Goal: Use online tool/utility: Utilize a website feature to perform a specific function

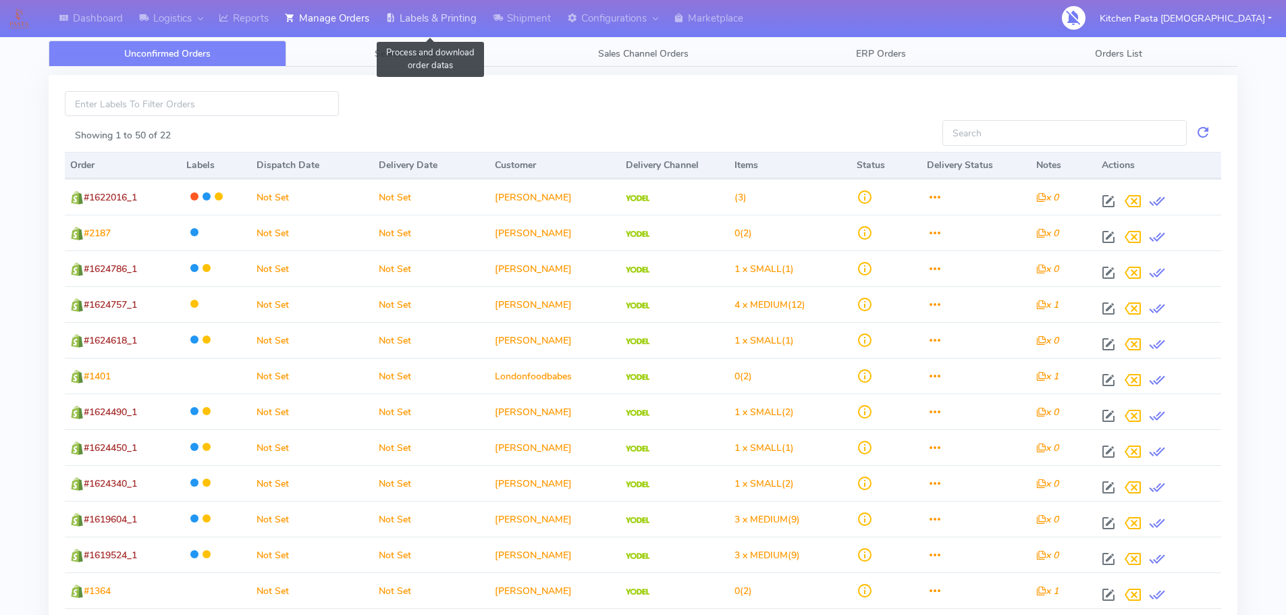
drag, startPoint x: 421, startPoint y: 20, endPoint x: 429, endPoint y: 22, distance: 8.9
click at [421, 20] on link "Labels & Printing" at bounding box center [430, 18] width 107 height 37
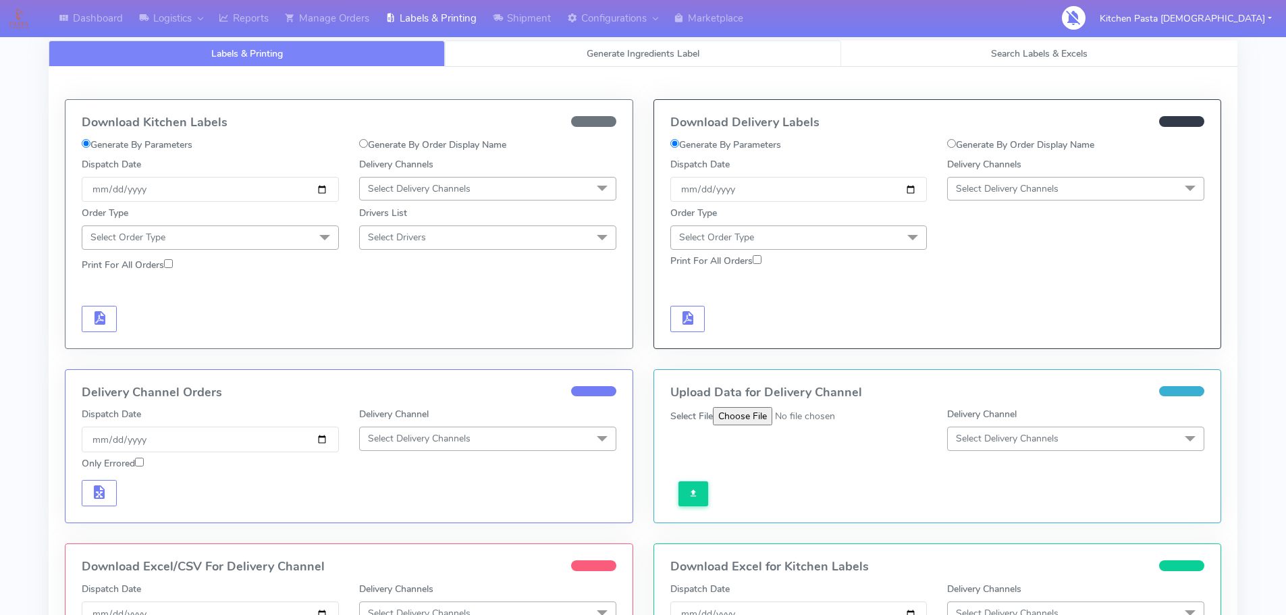
click at [529, 53] on link "Generate Ingredients Label" at bounding box center [643, 54] width 396 height 26
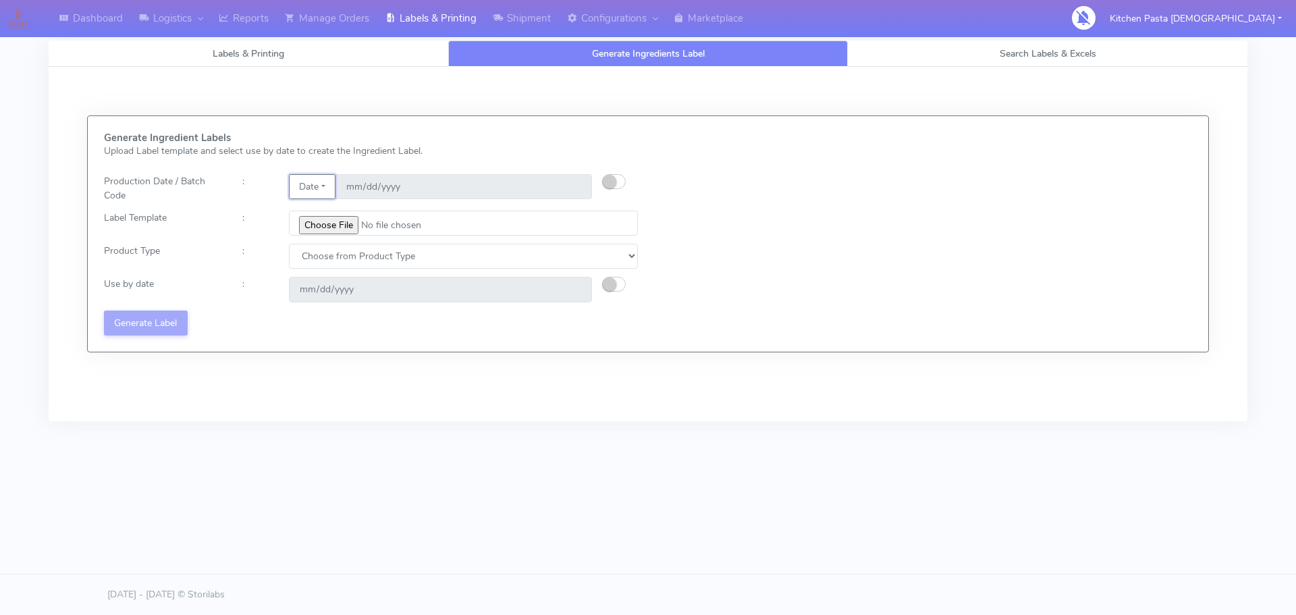
click at [326, 187] on button "Date" at bounding box center [312, 186] width 47 height 25
click at [334, 207] on link "Code" at bounding box center [343, 214] width 107 height 22
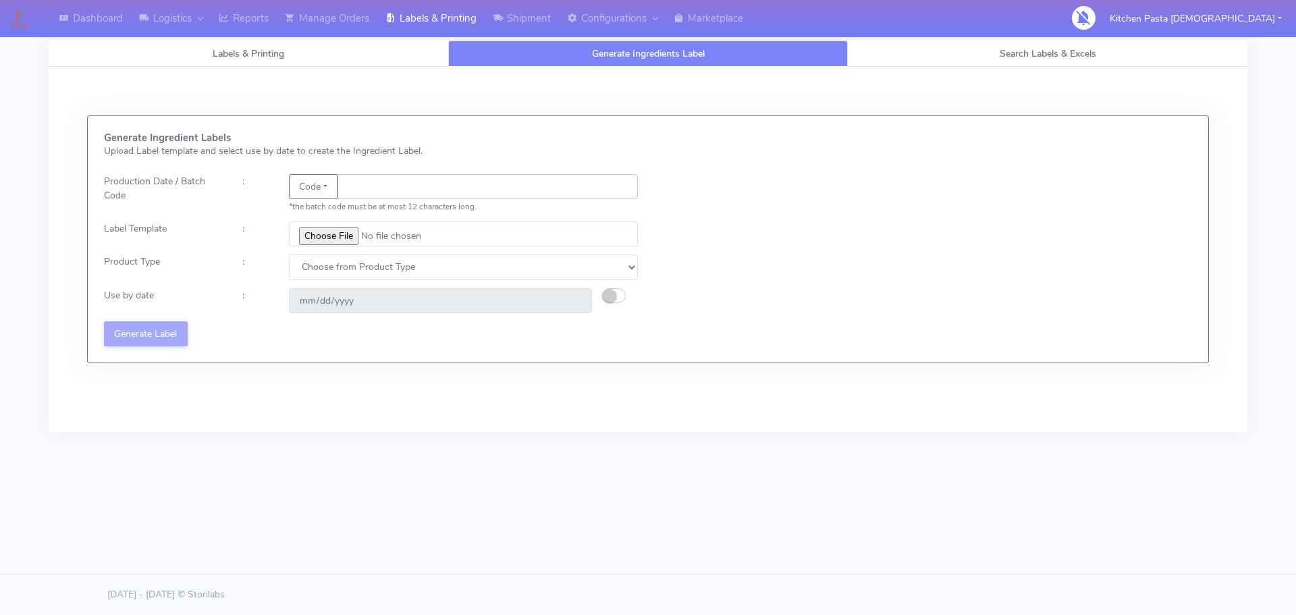
click at [369, 192] on input "text" at bounding box center [488, 186] width 300 height 25
type input "25258"
click at [333, 236] on input "file" at bounding box center [463, 233] width 349 height 25
type input "C:\fakepath\Beef & Chianti Lasagne 1 v3.jpg"
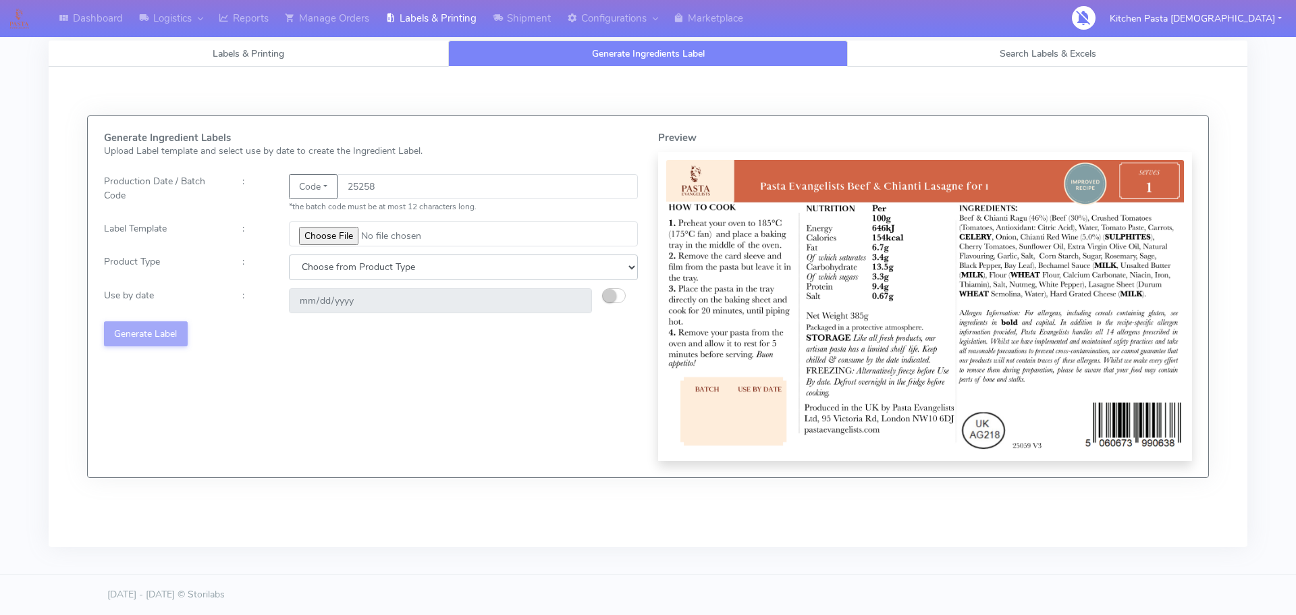
click at [354, 271] on select "Choose from Product Type ECOM ERETAIL CIRCULAR CIRC_DESERTS LASAGNE" at bounding box center [463, 267] width 349 height 25
select select "4"
click at [289, 255] on select "Choose from Product Type ECOM ERETAIL CIRCULAR CIRC_DESERTS LASAGNE" at bounding box center [463, 267] width 349 height 25
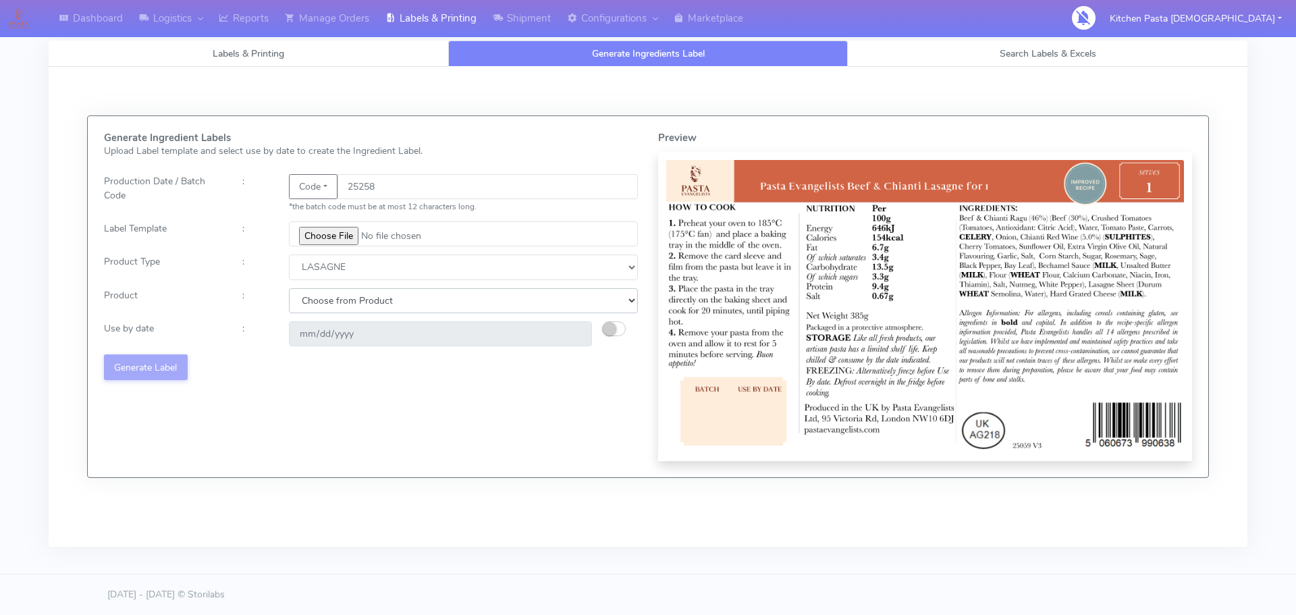
click at [330, 298] on select "Choose from Product LASAGNE" at bounding box center [463, 300] width 349 height 25
select select "0"
click at [289, 288] on select "Choose from Product LASAGNE" at bounding box center [463, 300] width 349 height 25
click at [609, 326] on small "button" at bounding box center [610, 329] width 14 height 14
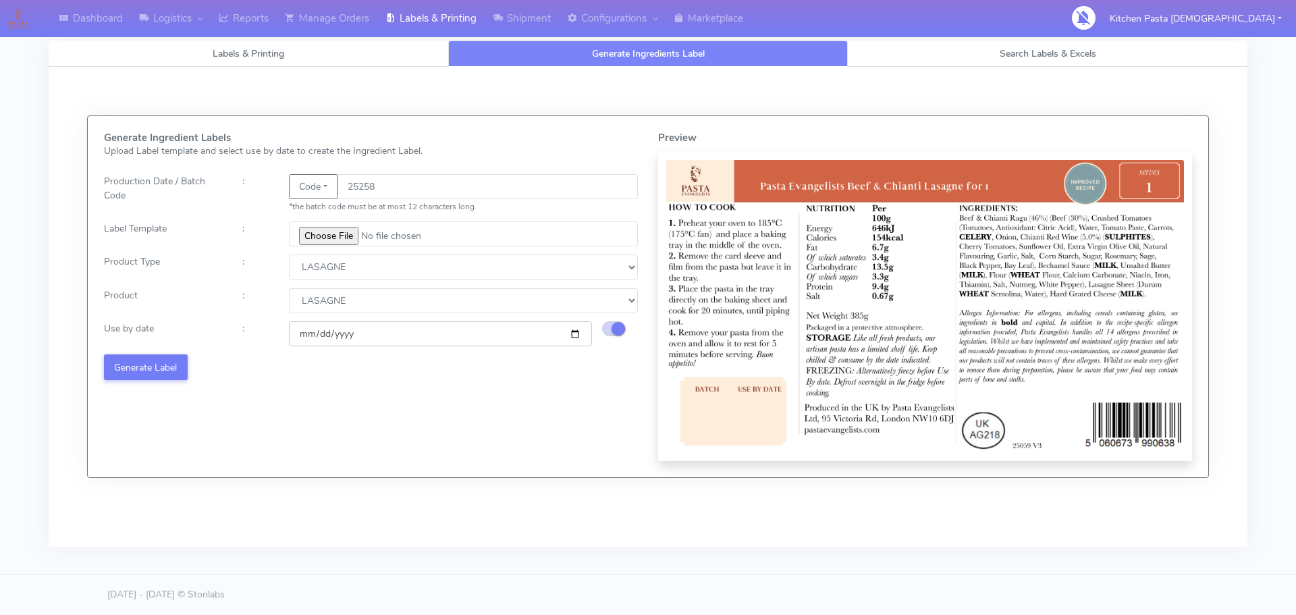
click at [575, 335] on input "[DATE]" at bounding box center [440, 333] width 303 height 25
type input "[DATE]"
click at [163, 366] on button "Generate Label" at bounding box center [146, 366] width 84 height 25
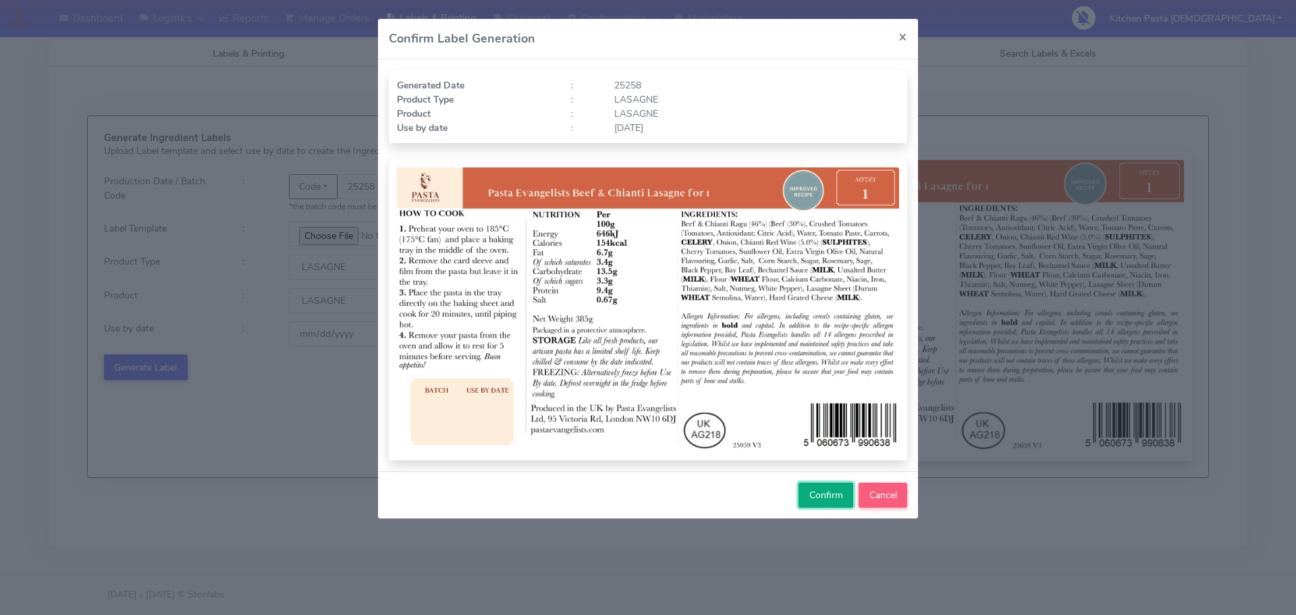
click at [811, 489] on span "Confirm" at bounding box center [826, 495] width 34 height 13
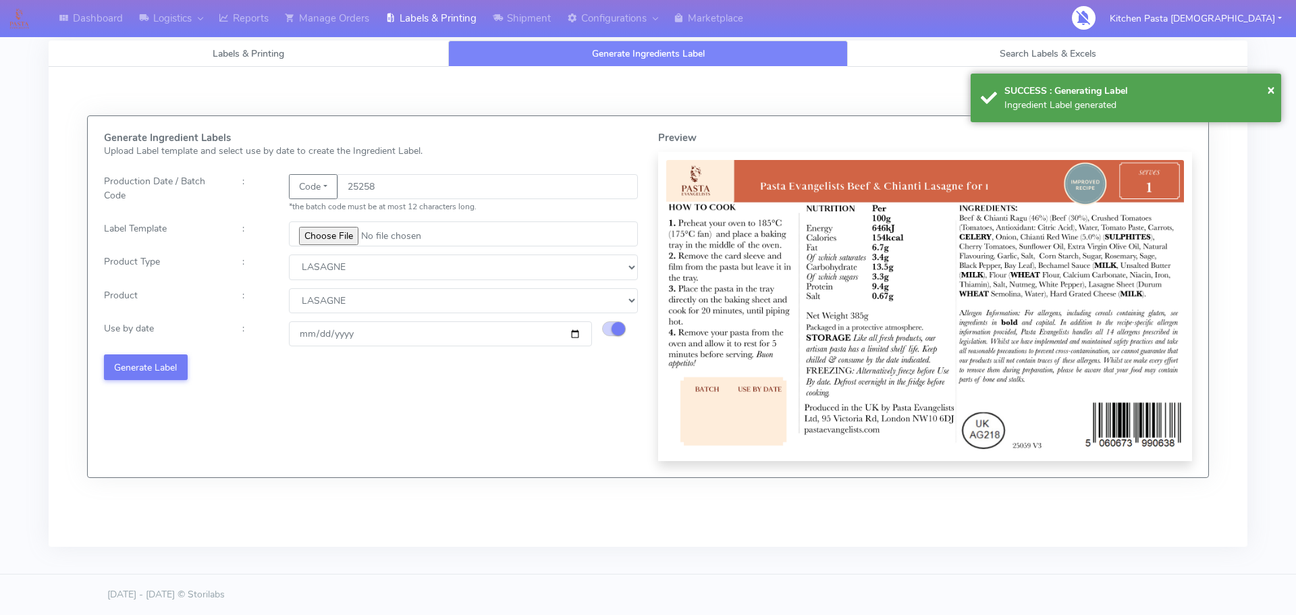
select select
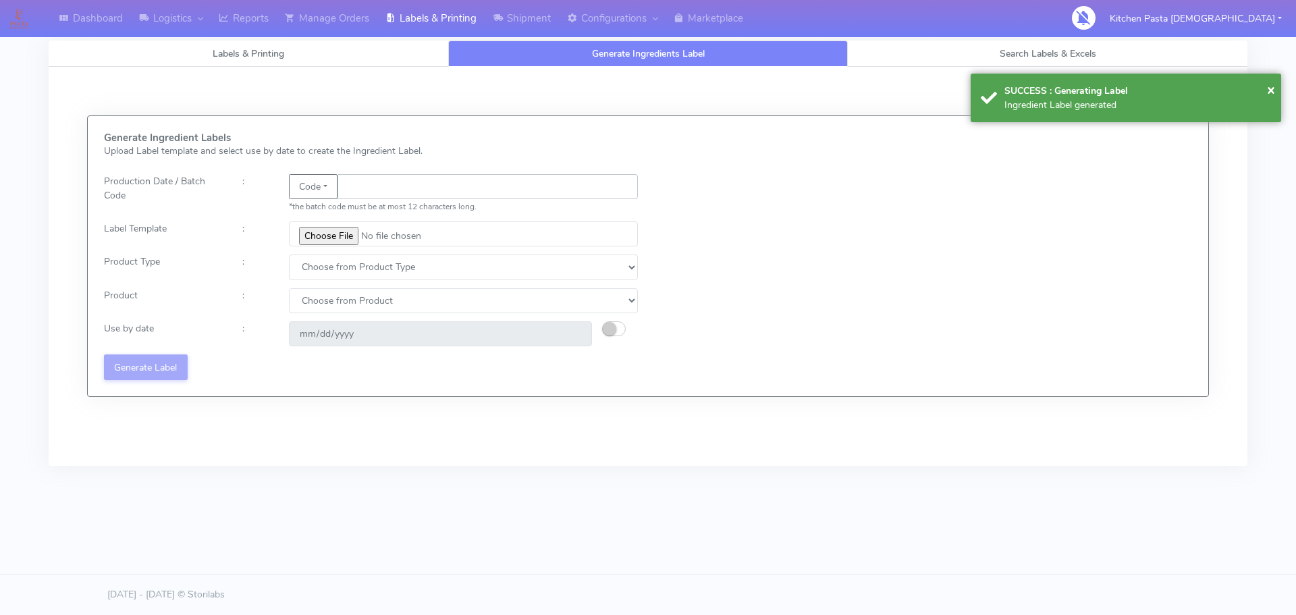
click at [433, 188] on input "text" at bounding box center [488, 186] width 300 height 25
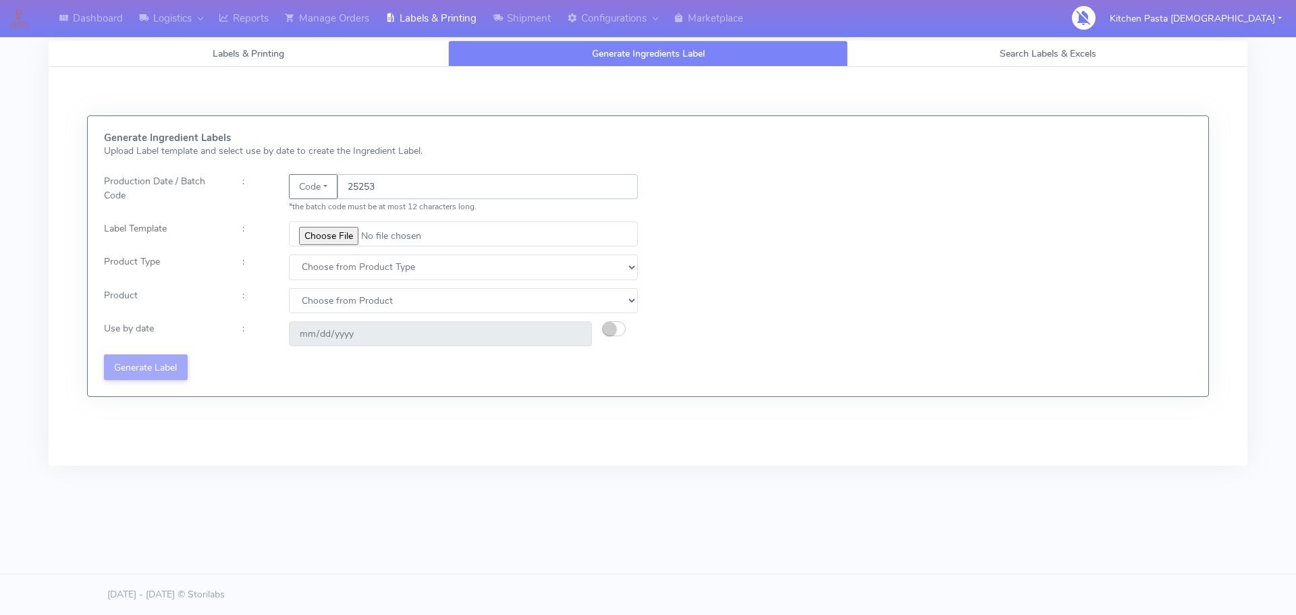
type input "25253"
click at [339, 230] on input "file" at bounding box center [463, 233] width 349 height 25
type input "C:\fakepath\Pasta Evangelists truffle mac & cheese for 1_V2.jpg"
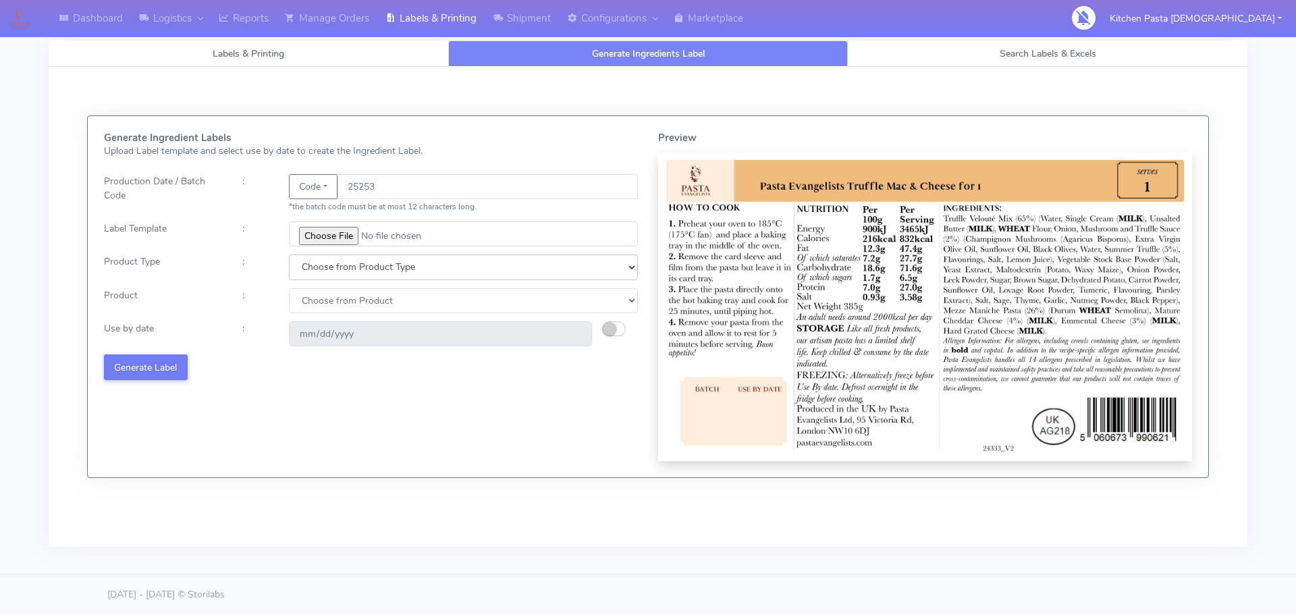
click at [350, 257] on select "Choose from Product Type ECOM ERETAIL CIRCULAR CIRC_DESERTS LASAGNE" at bounding box center [463, 267] width 349 height 25
select select "4"
click at [289, 255] on select "Choose from Product Type ECOM ERETAIL CIRCULAR CIRC_DESERTS LASAGNE" at bounding box center [463, 267] width 349 height 25
drag, startPoint x: 323, startPoint y: 298, endPoint x: 322, endPoint y: 308, distance: 9.5
click at [323, 298] on select "Choose from Product LASAGNE" at bounding box center [463, 300] width 349 height 25
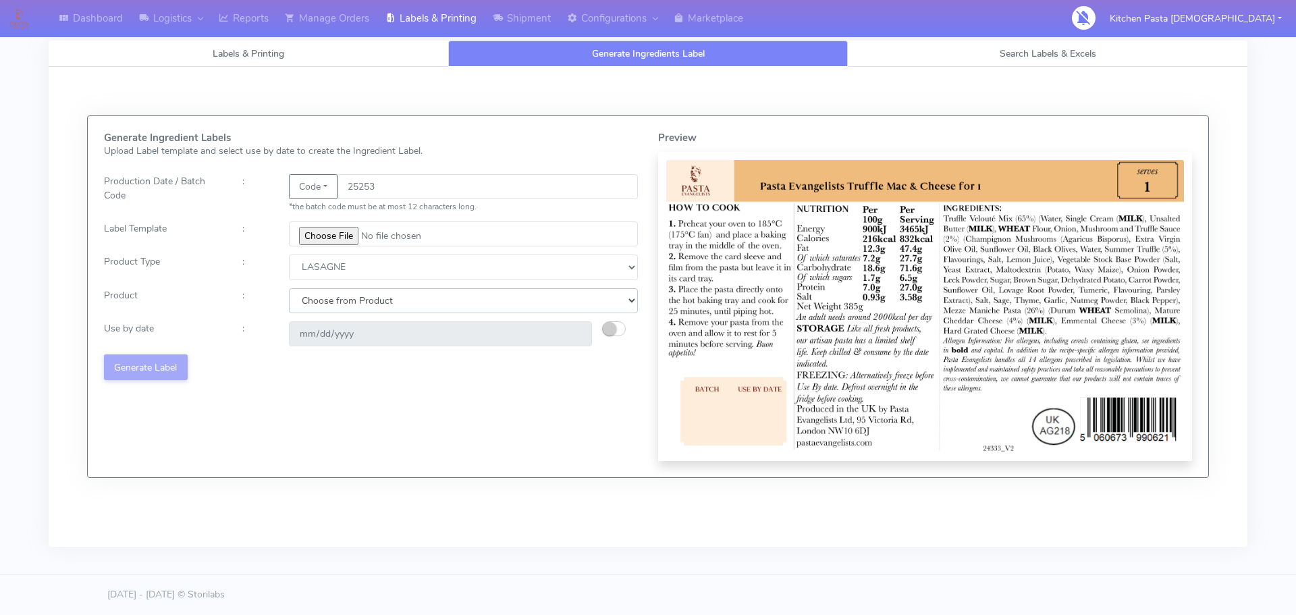
select select "0"
click at [289, 288] on select "Choose from Product LASAGNE" at bounding box center [463, 300] width 349 height 25
click at [608, 329] on small "button" at bounding box center [610, 329] width 14 height 14
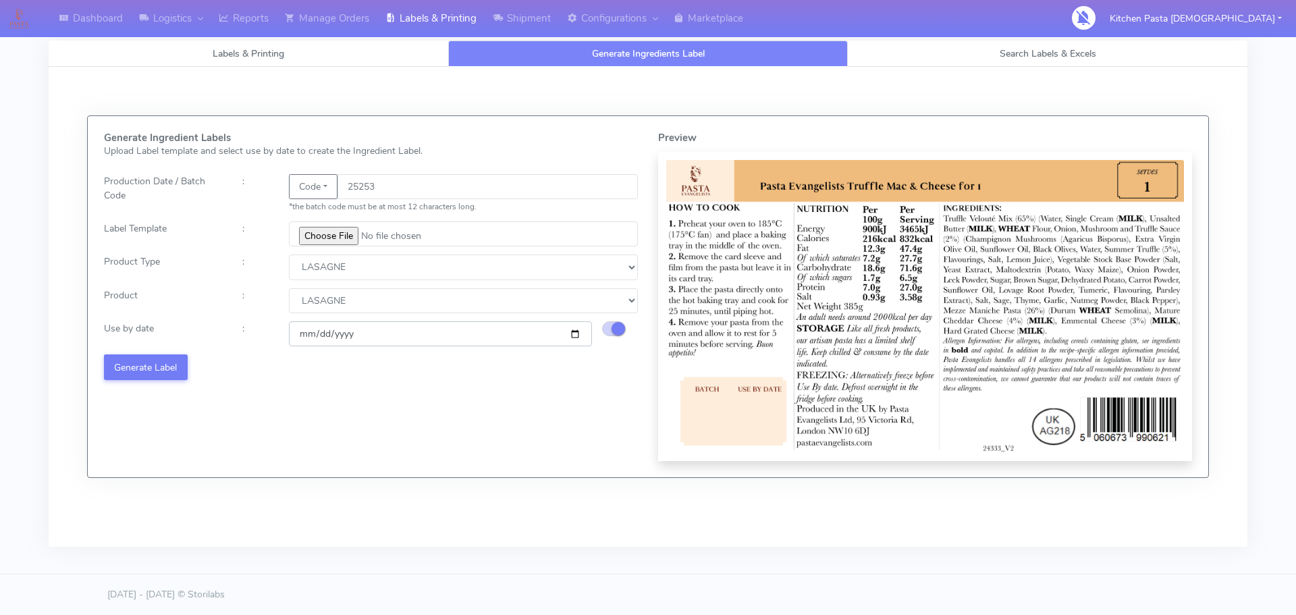
click at [577, 333] on input "[DATE]" at bounding box center [440, 333] width 303 height 25
type input "[DATE]"
click at [171, 368] on button "Generate Label" at bounding box center [146, 366] width 84 height 25
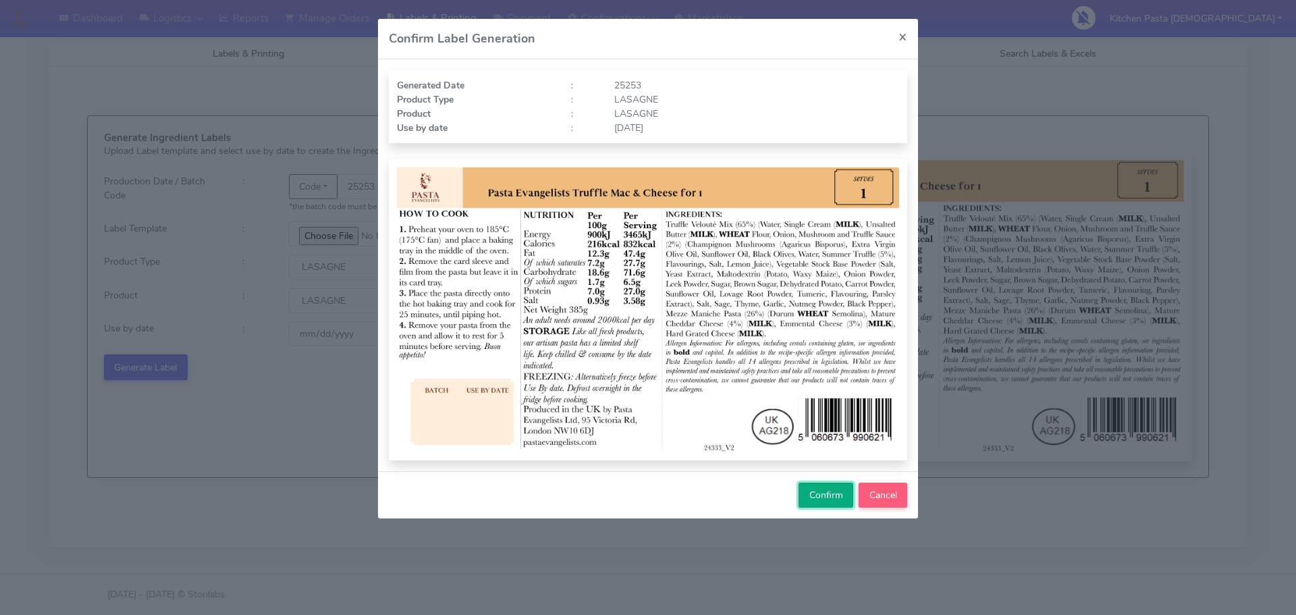
click at [816, 500] on span "Confirm" at bounding box center [826, 495] width 34 height 13
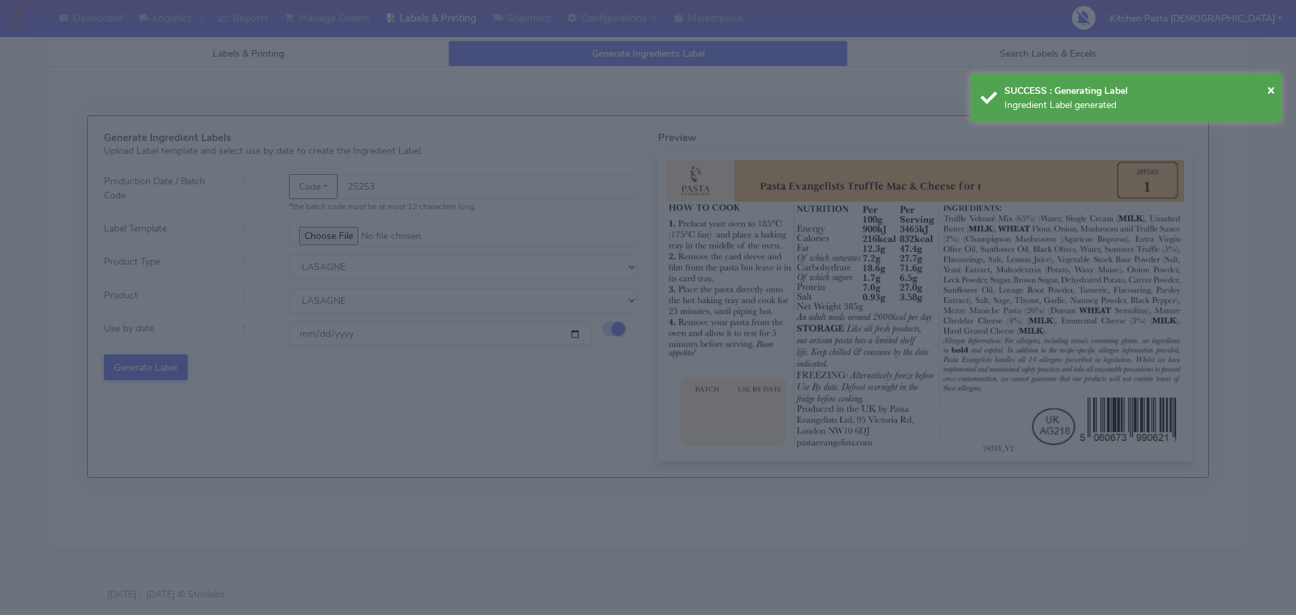
select select
